Goal: Information Seeking & Learning: Learn about a topic

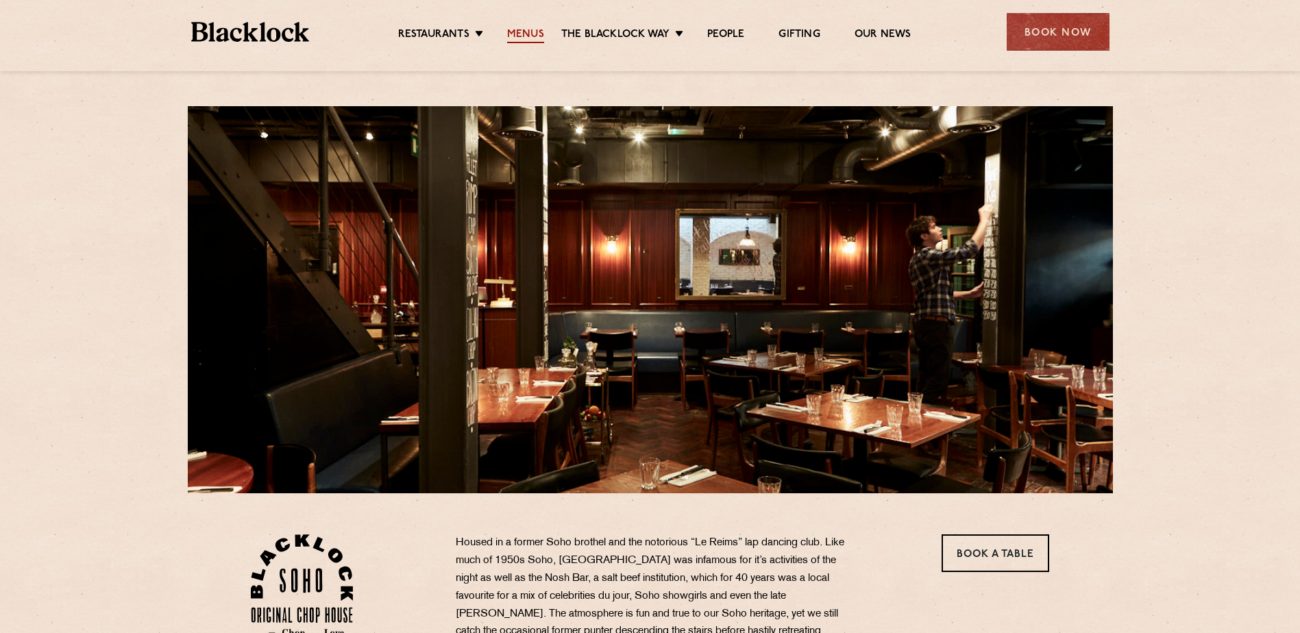
click at [522, 34] on link "Menus" at bounding box center [525, 35] width 37 height 15
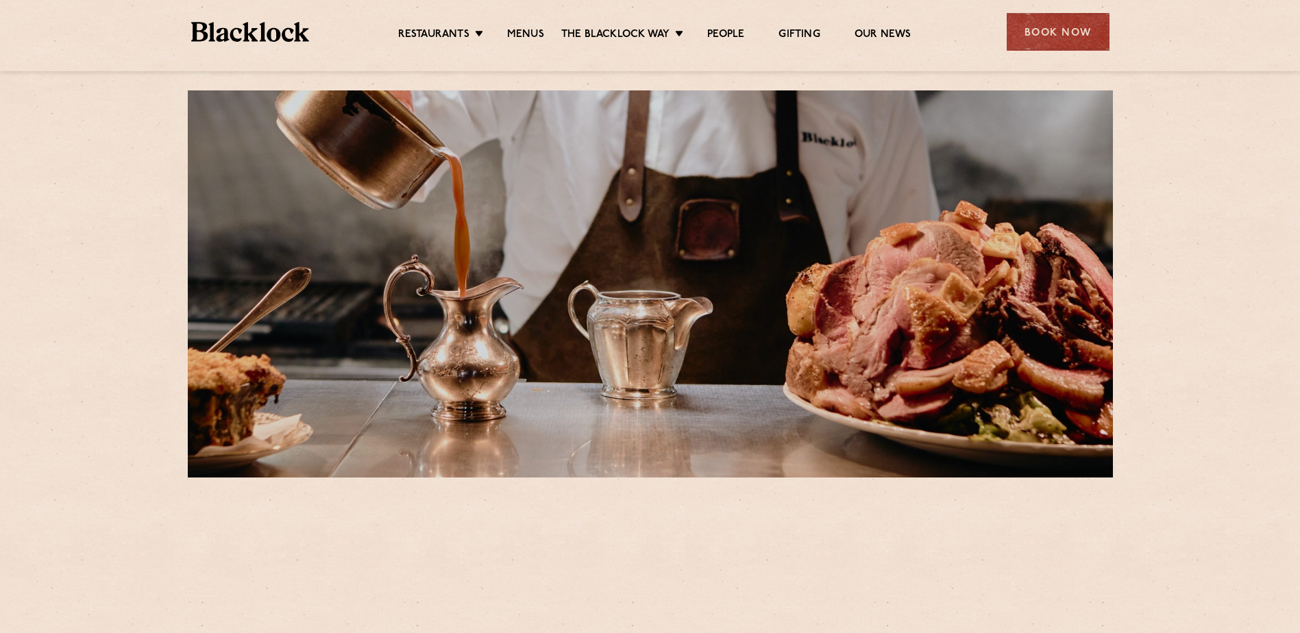
scroll to position [411, 0]
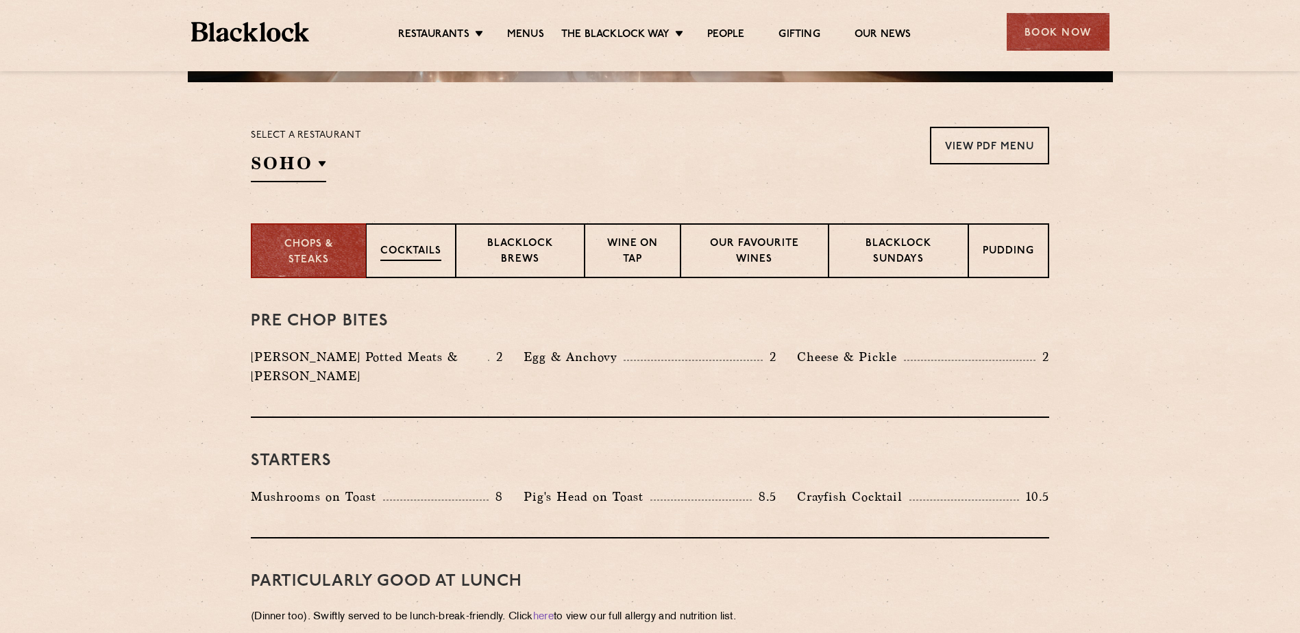
click at [404, 244] on p "Cocktails" at bounding box center [410, 252] width 61 height 17
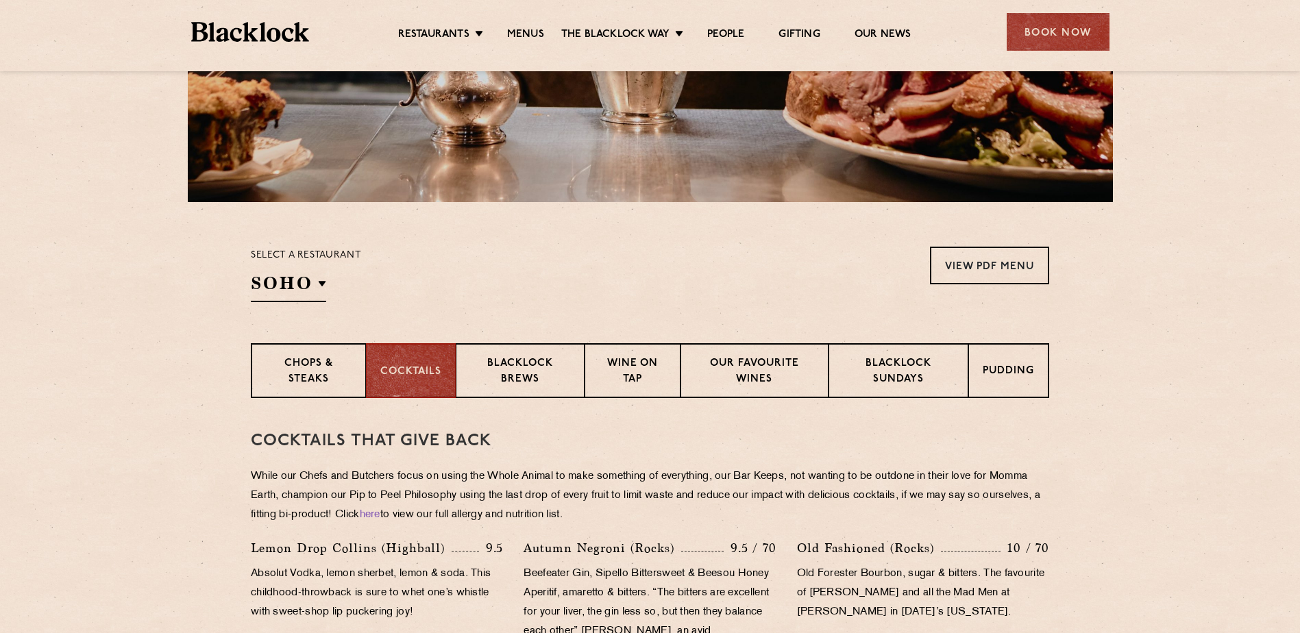
scroll to position [303, 0]
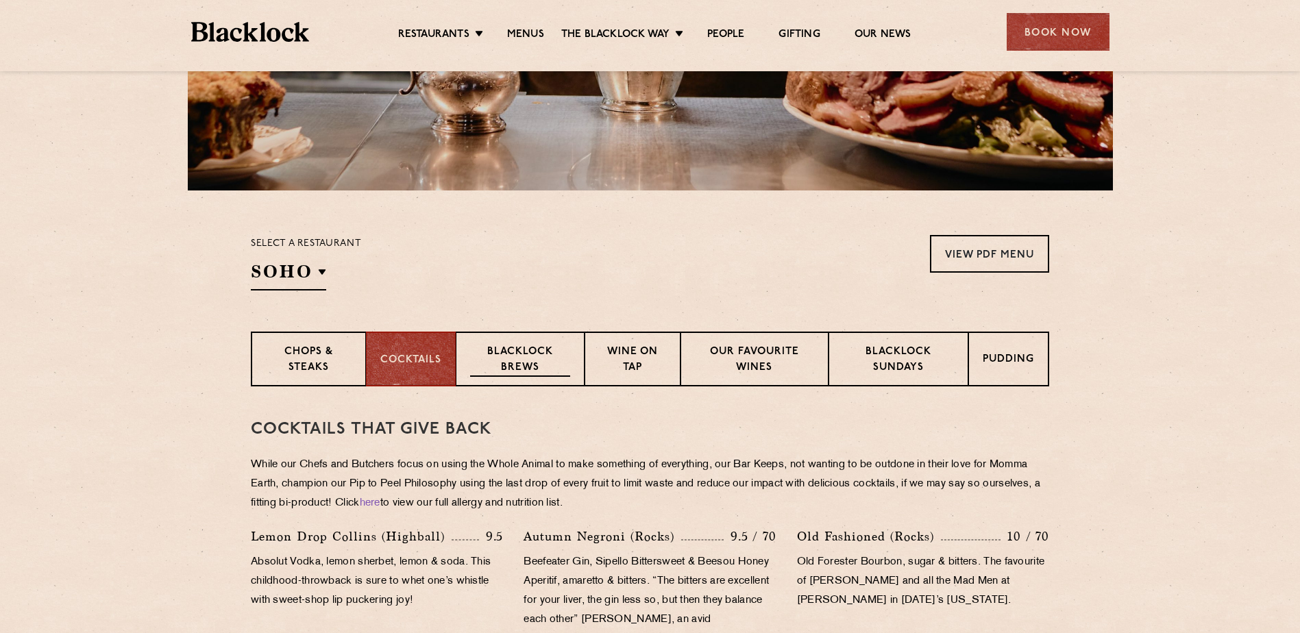
click at [506, 364] on p "Blacklock Brews" at bounding box center [520, 361] width 100 height 32
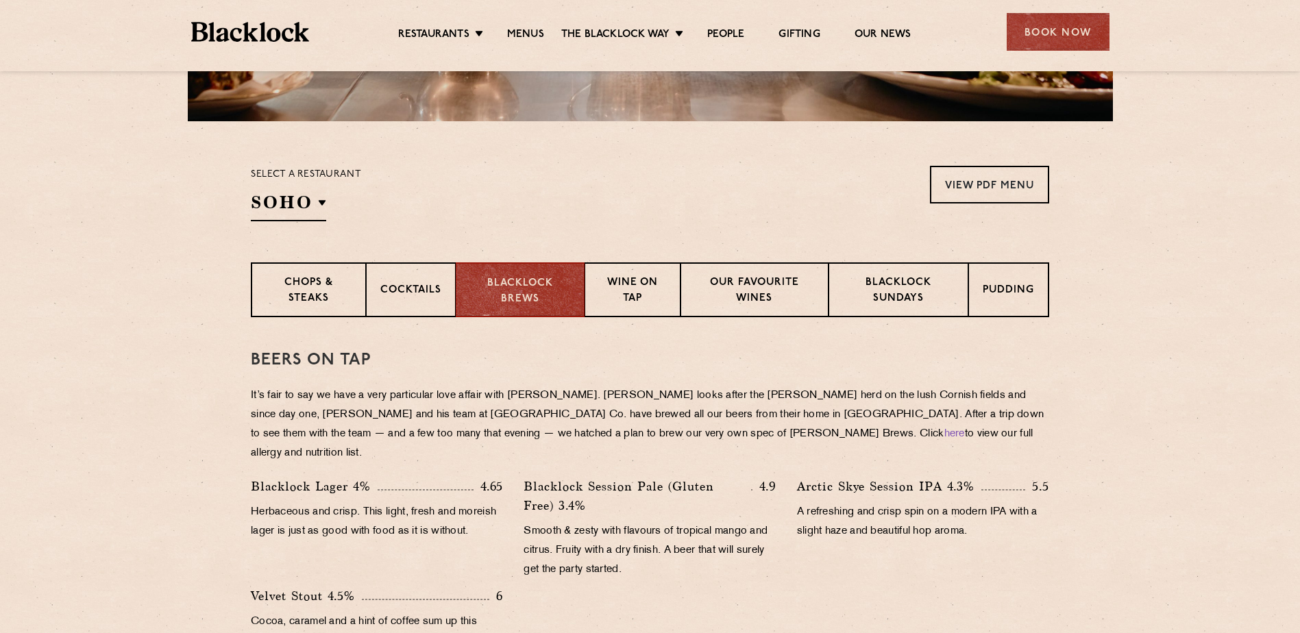
scroll to position [508, 0]
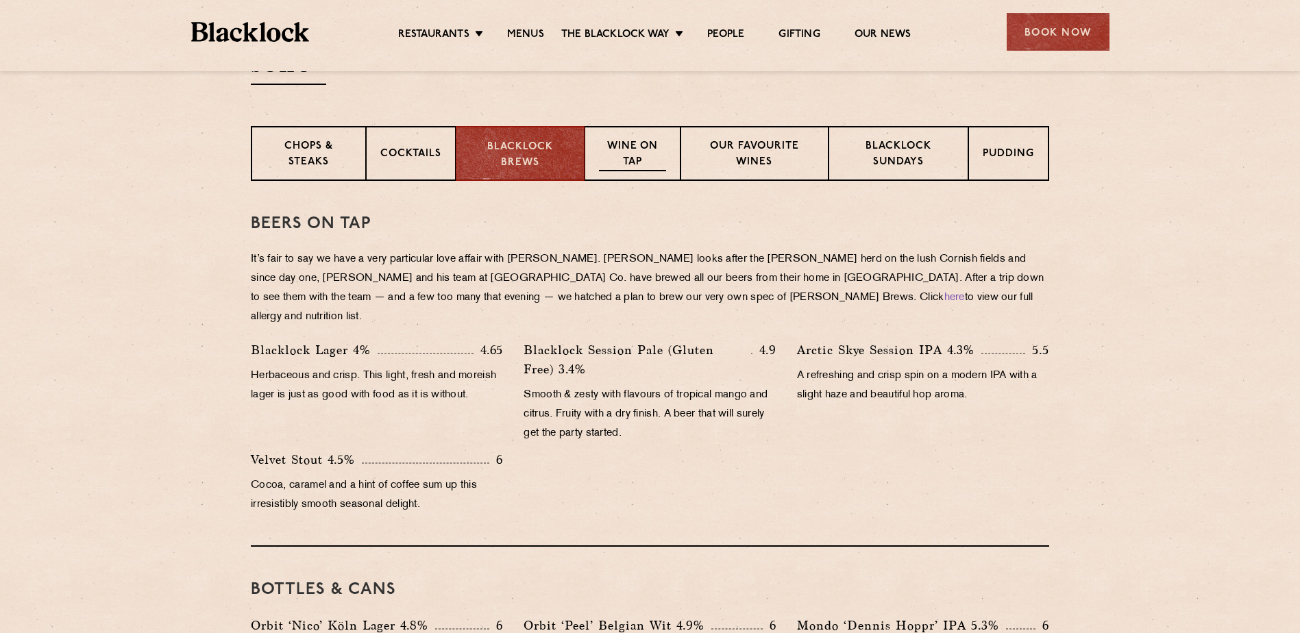
click at [625, 152] on p "Wine on Tap" at bounding box center [632, 155] width 67 height 32
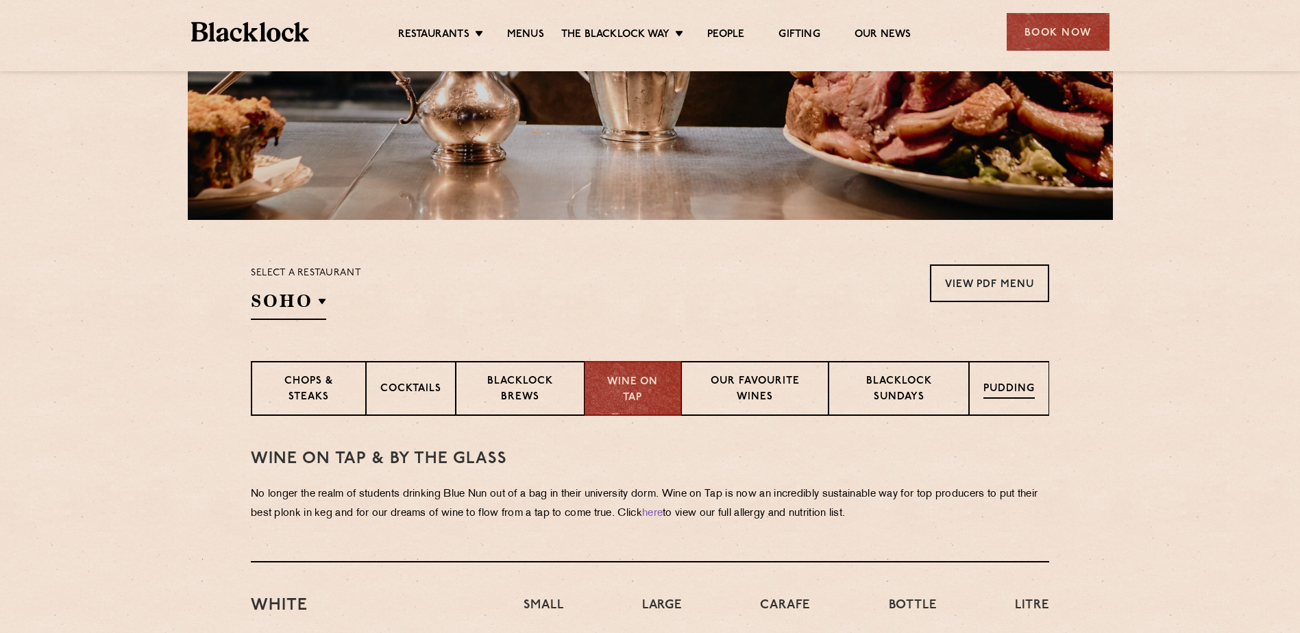
scroll to position [303, 0]
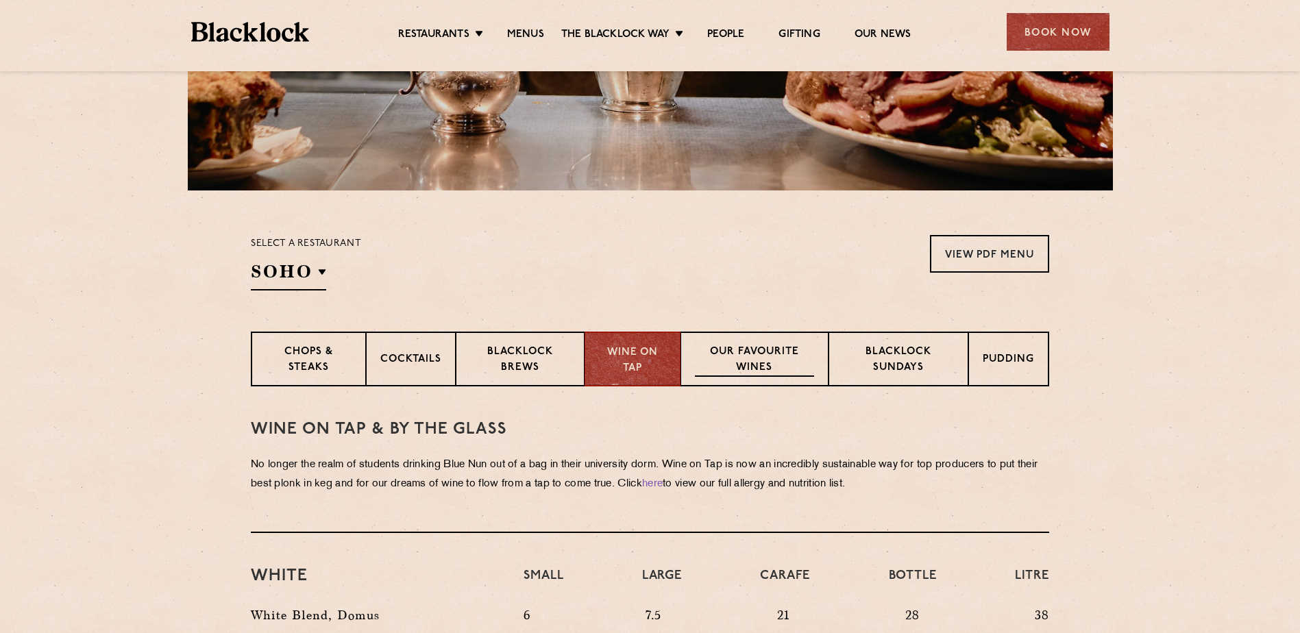
click at [756, 364] on p "Our favourite wines" at bounding box center [754, 361] width 119 height 32
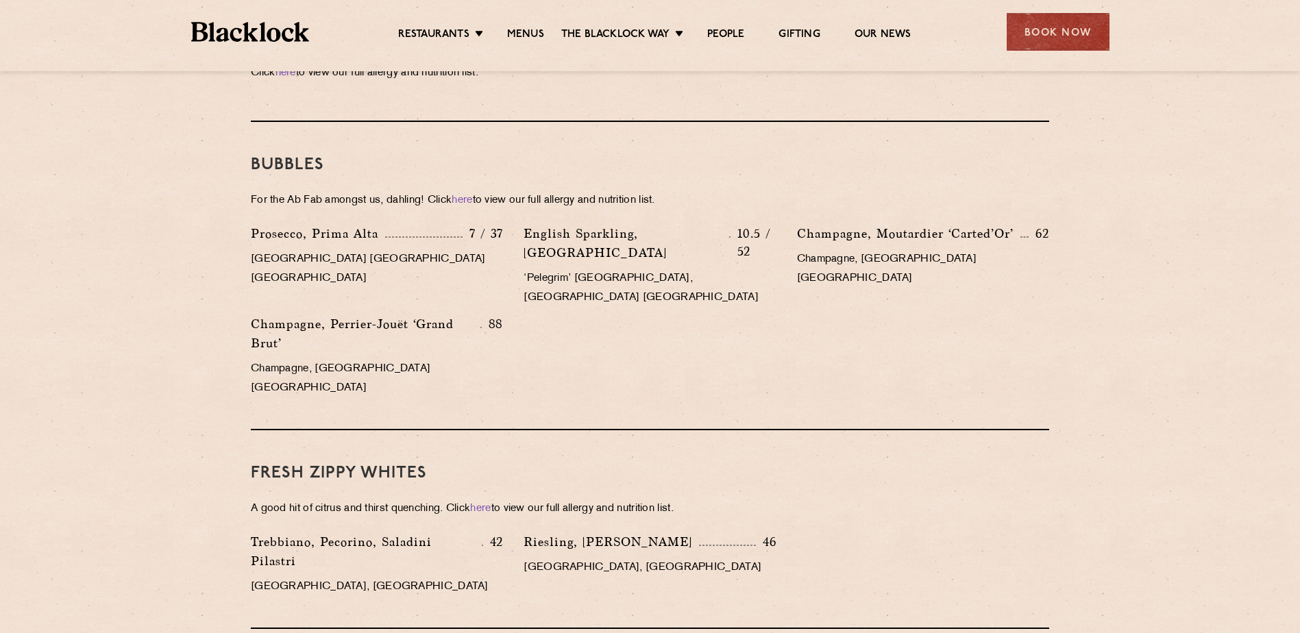
scroll to position [0, 0]
